Goal: Task Accomplishment & Management: Manage account settings

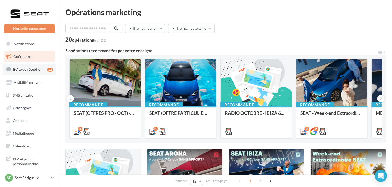
click at [44, 68] on link "Boîte de réception 12" at bounding box center [29, 69] width 53 height 11
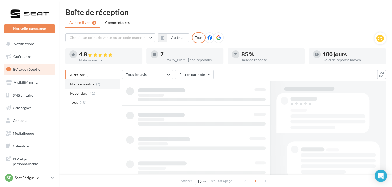
click at [93, 82] on li "Non répondus (7)" at bounding box center [92, 84] width 54 height 9
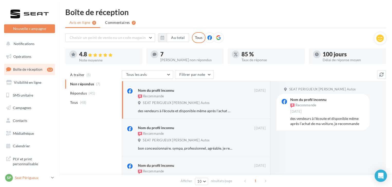
click at [34, 178] on p "Seat Périgueux" at bounding box center [32, 178] width 34 height 5
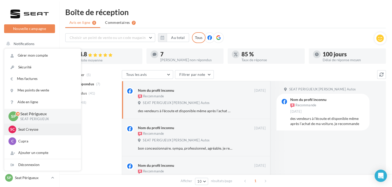
click at [42, 131] on p "Seat Creysse" at bounding box center [46, 129] width 56 height 5
